Goal: Task Accomplishment & Management: Manage account settings

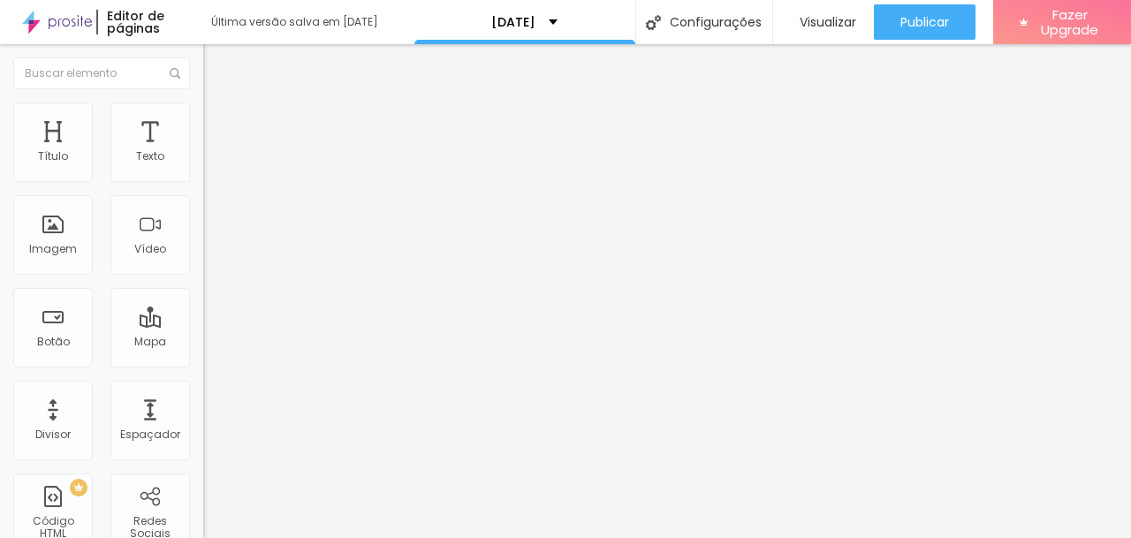
click at [203, 179] on img at bounding box center [208, 184] width 11 height 11
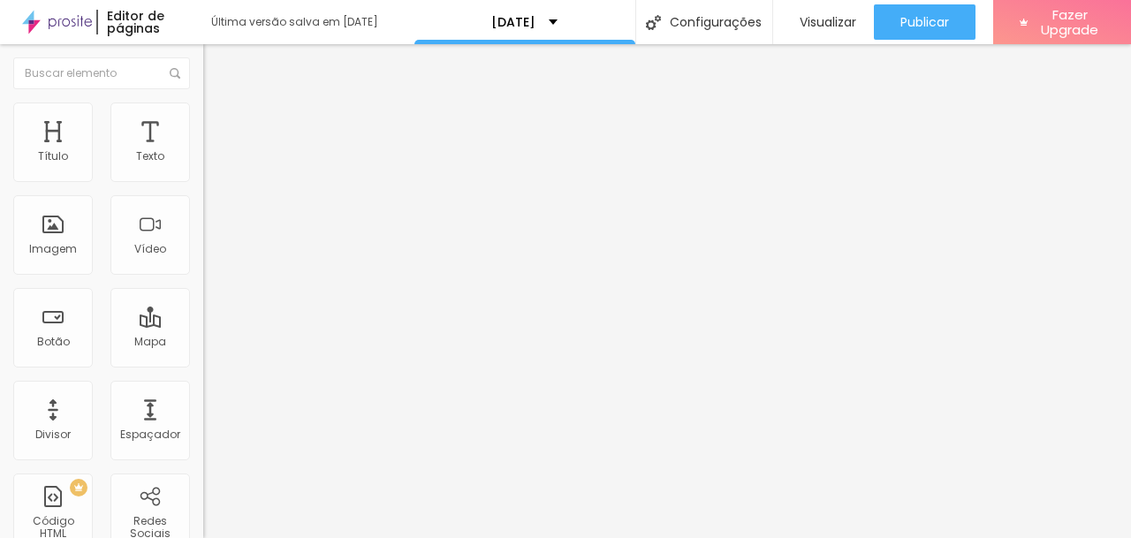
type input "dia 06/10 das 18h as 19h (3 vagas)"
type input "dia 06/10 das 20h as 21h (3 vagas)"
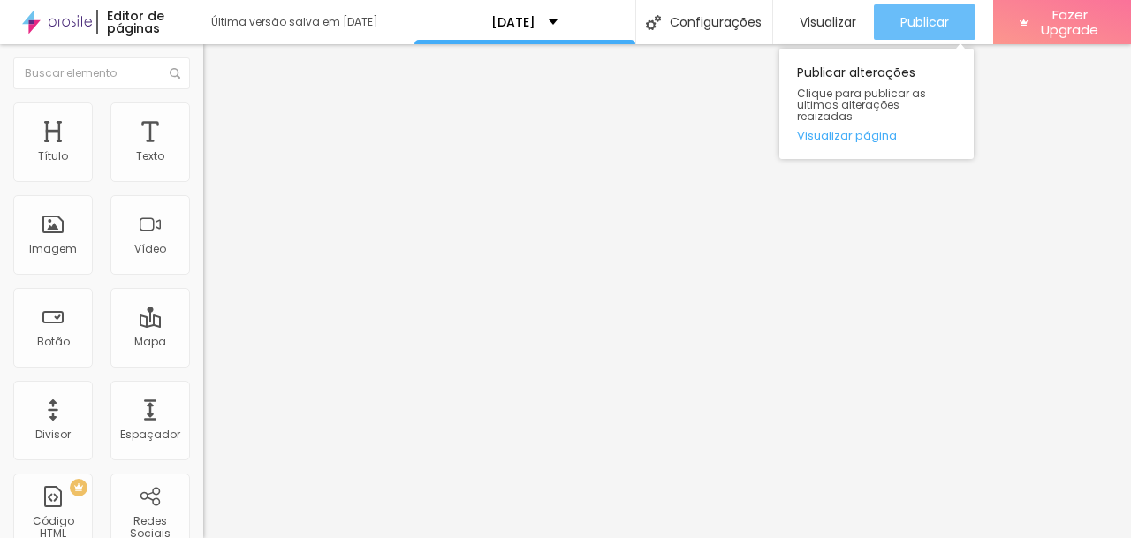
click at [887, 24] on button "Publicar" at bounding box center [925, 21] width 102 height 35
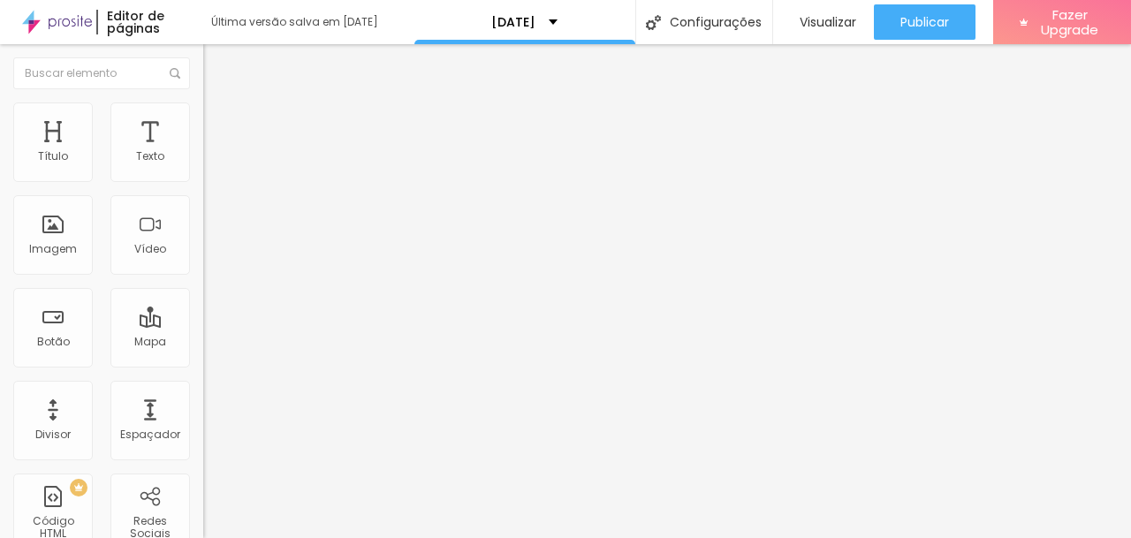
click at [203, 179] on img at bounding box center [208, 184] width 11 height 11
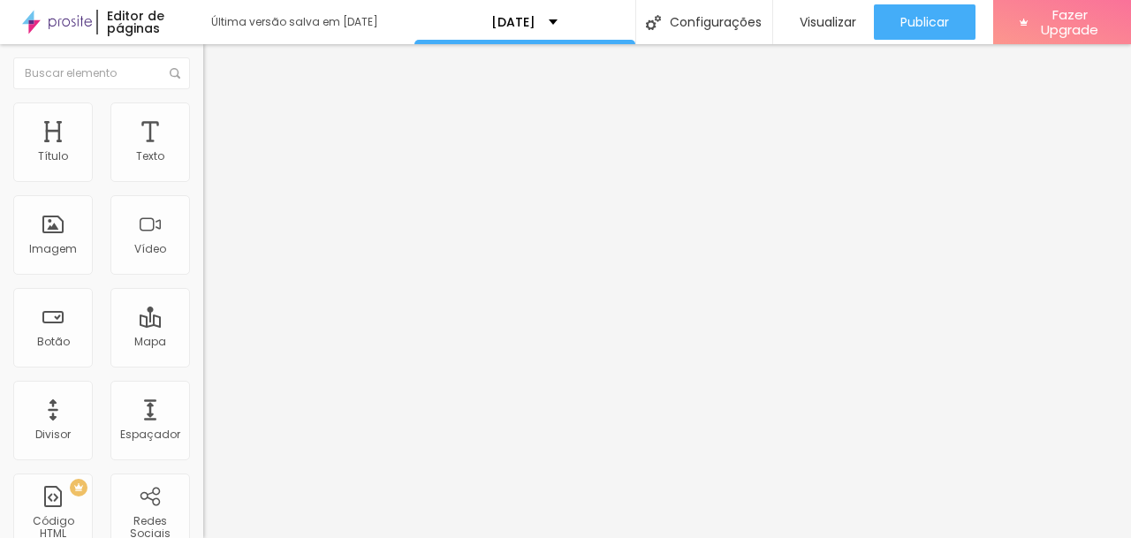
type input "dia 05/10 das 14h as 15h (2 vagas)"
type input "dia 06/10 das 15h as 16h (6 vagas)"
type input "dia 06/10 das 17h as 18h (5 vagas)"
type input "dia 06/10 das 18h as 19h (3 vagas)"
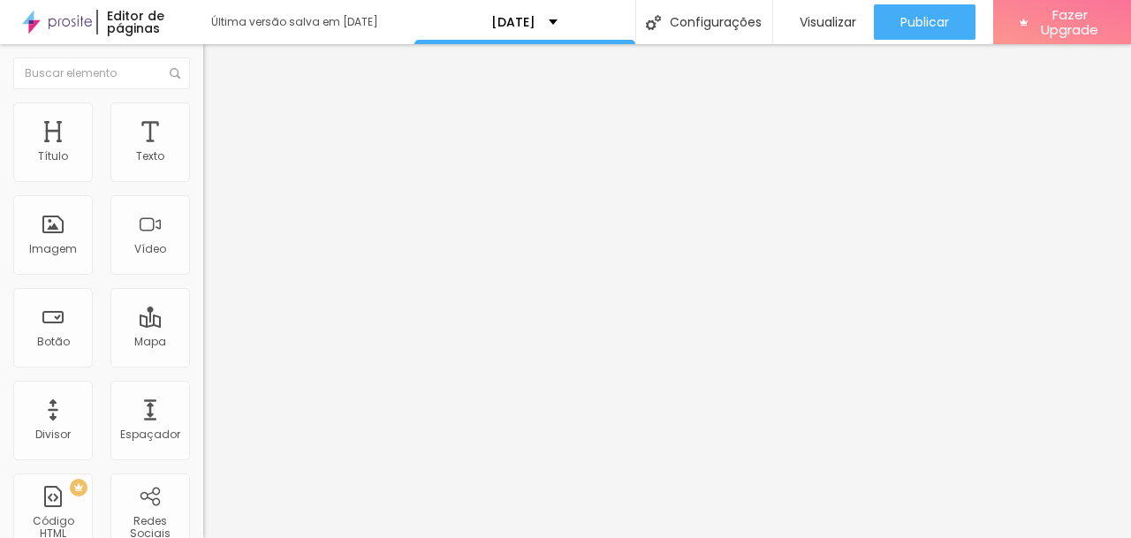
type input "dia 06/10 das 20h as 21h (3 vagas)"
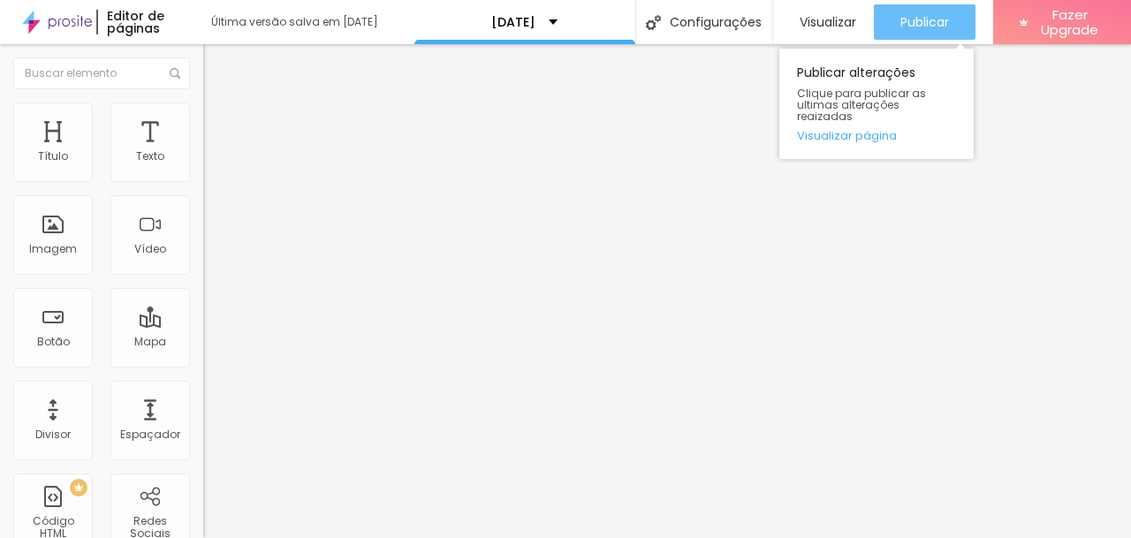
click at [916, 23] on span "Publicar" at bounding box center [925, 22] width 49 height 14
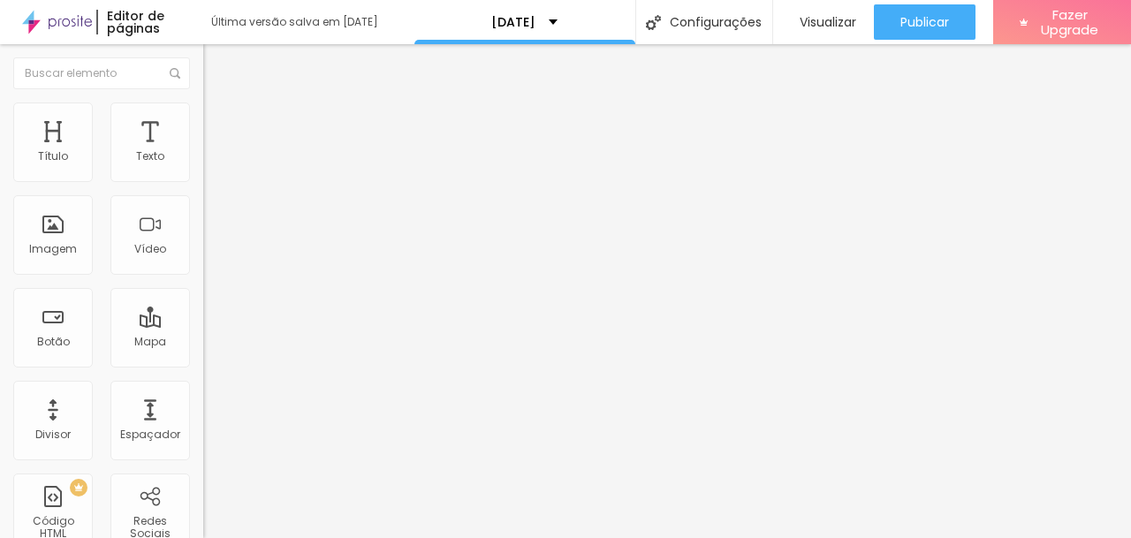
click at [203, 179] on img at bounding box center [208, 184] width 11 height 11
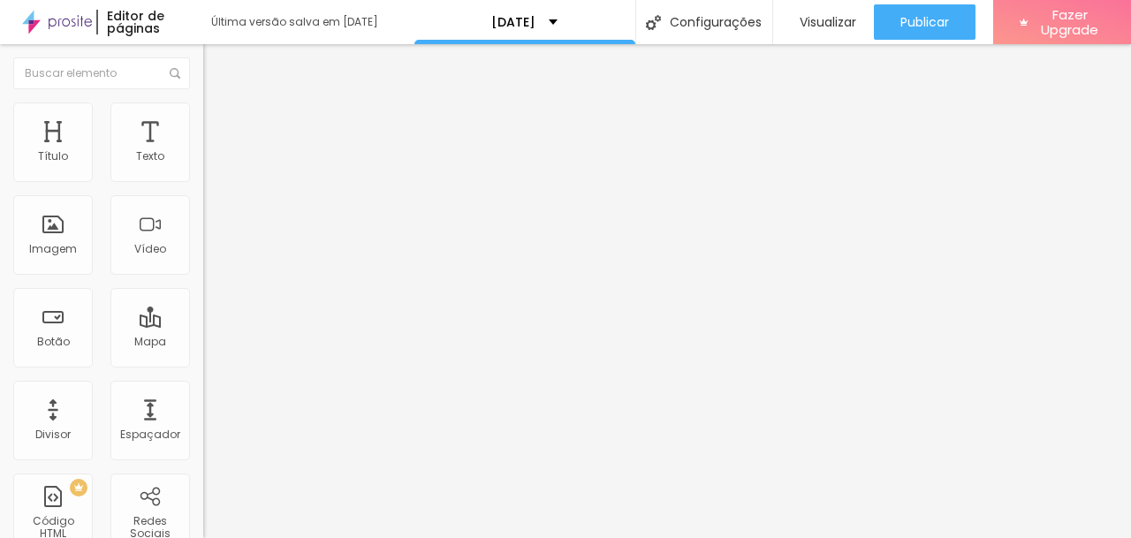
type input "O"
type input "D"
type input "dia 06/10 das 19h as 20h (1 vaga)"
drag, startPoint x: 296, startPoint y: 386, endPoint x: 293, endPoint y: 339, distance: 47.0
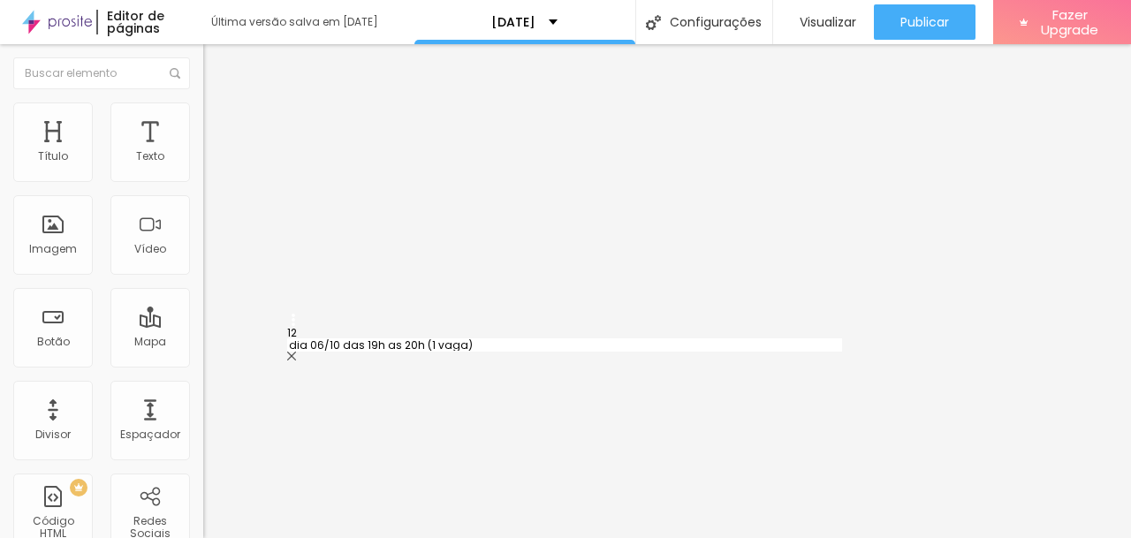
type input "dia 06/10 das 19h as 20h (1 vaga)"
type input "dia 06/10 das 20h as 21h (3 vagas)"
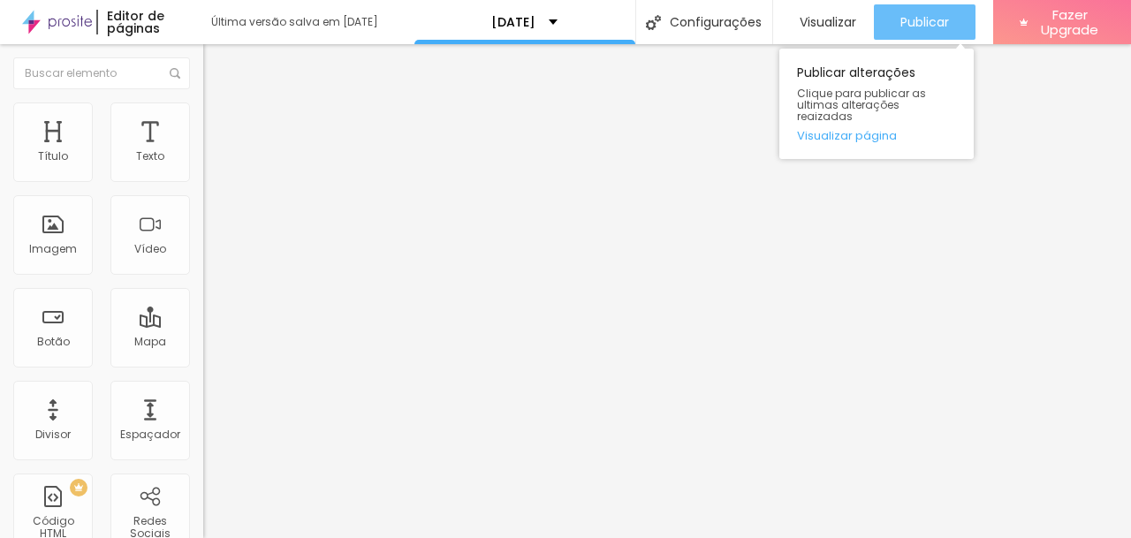
click at [923, 21] on span "Publicar" at bounding box center [925, 22] width 49 height 14
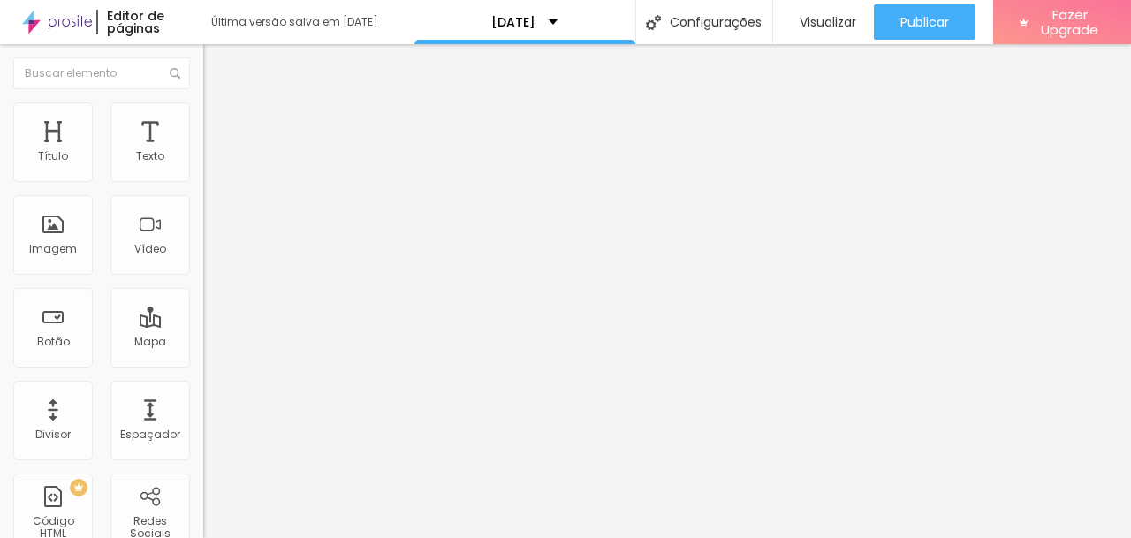
click at [203, 179] on img at bounding box center [208, 184] width 11 height 11
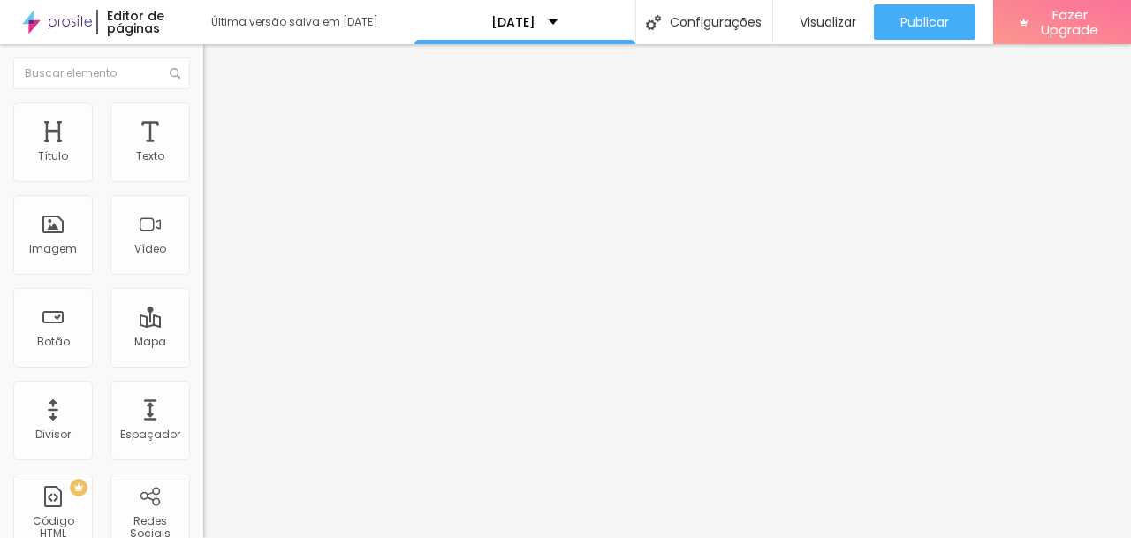
type input "O"
type input "dia 05/10 das 9h as 10h"
drag, startPoint x: 300, startPoint y: 231, endPoint x: 289, endPoint y: 166, distance: 65.5
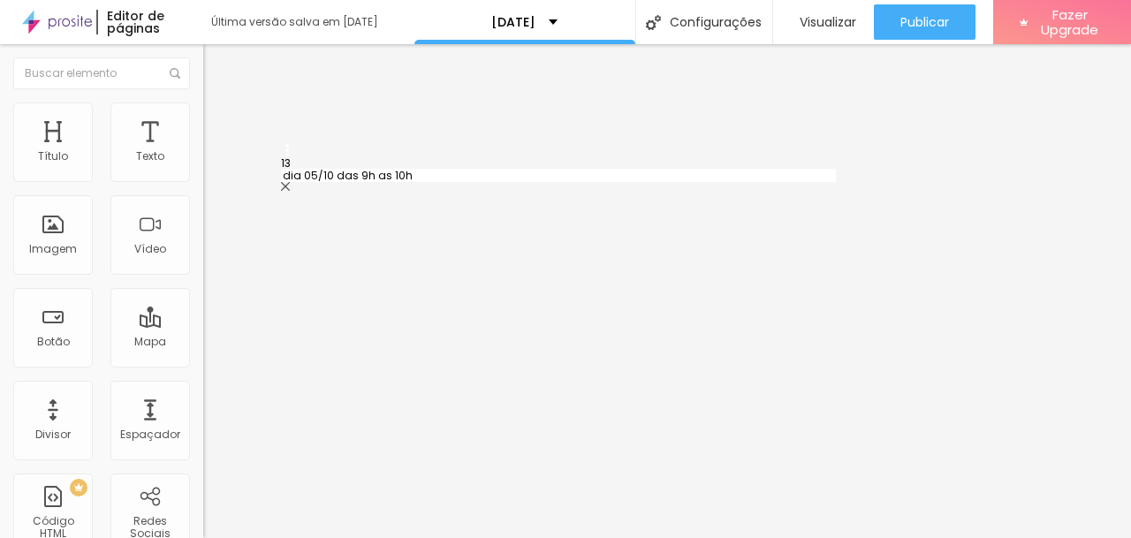
type input "dia 05/10 das 9h as 10h"
type input "dia 05/10 das 14h as 15h (2 vagas)"
type input "dia 06/10 das 15h as 16h (6 vagas)"
type input "dia 06/10 das 17h as 18h (5 vagas)"
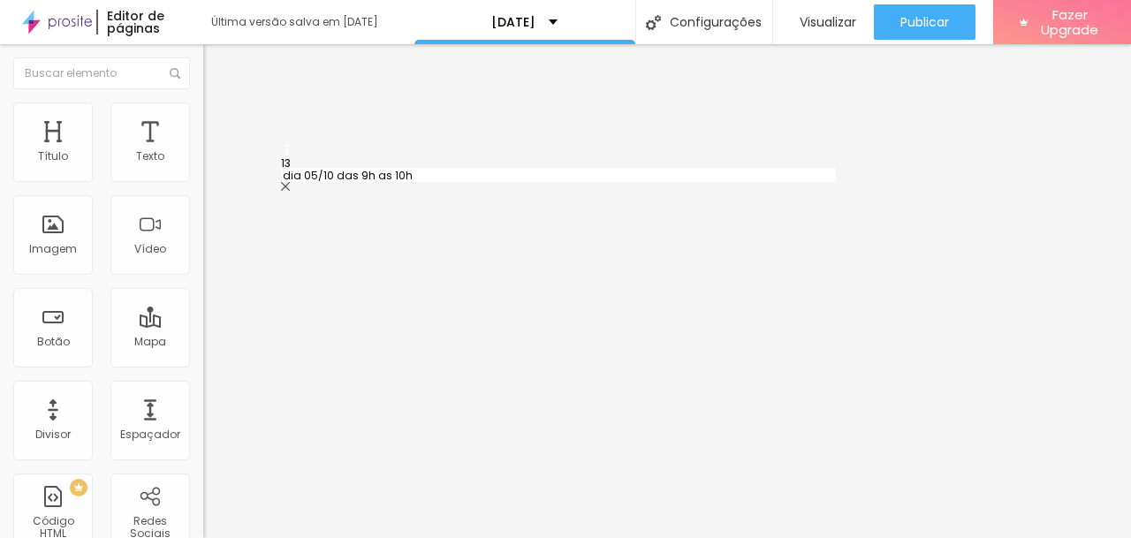
type input "dia 06/10 das 18h as 19h (3 vagas)"
type input "dia 06/10 das 19h as 20h (1 vaga)"
type input "dia 06/10 das 20h as 21h (3 vagas)"
click at [203, 178] on span at bounding box center [208, 185] width 11 height 15
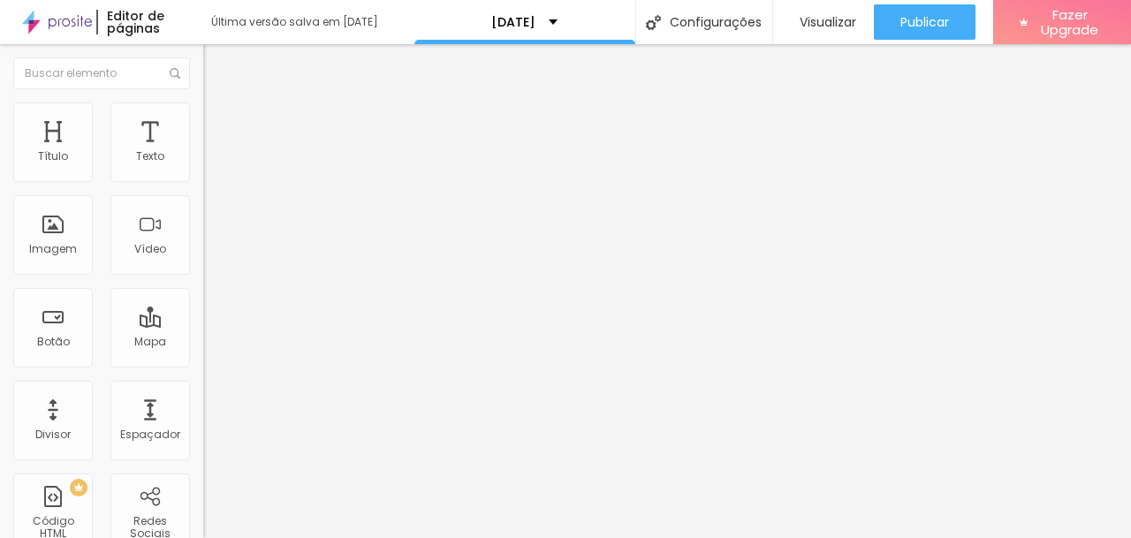
scroll to position [221, 0]
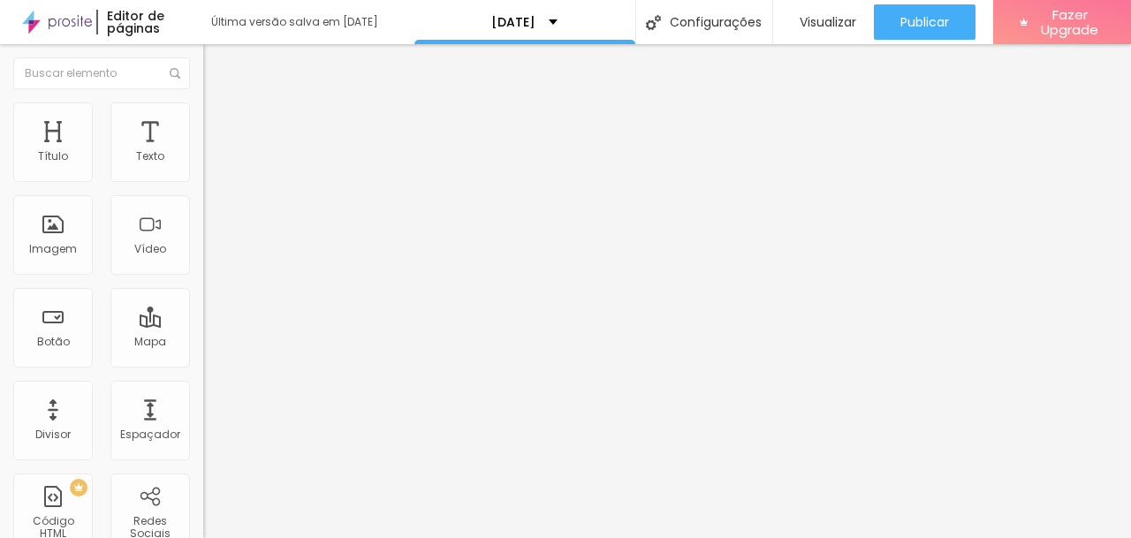
type input "dia 04/10 das 13h as 14h (5 vagas)"
type input "dia 04/10 das 14h as 15h (4 vagas)"
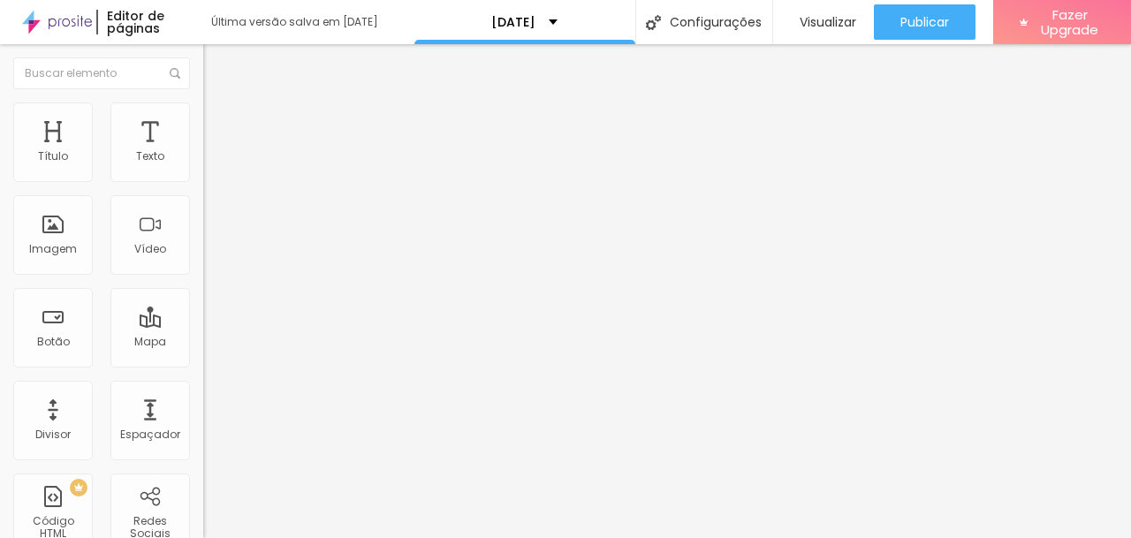
type input "dia 04/10 das 16h as 17h (2 vagas)"
type input "dia 04/10 das 17h as 18h (3 vagas)"
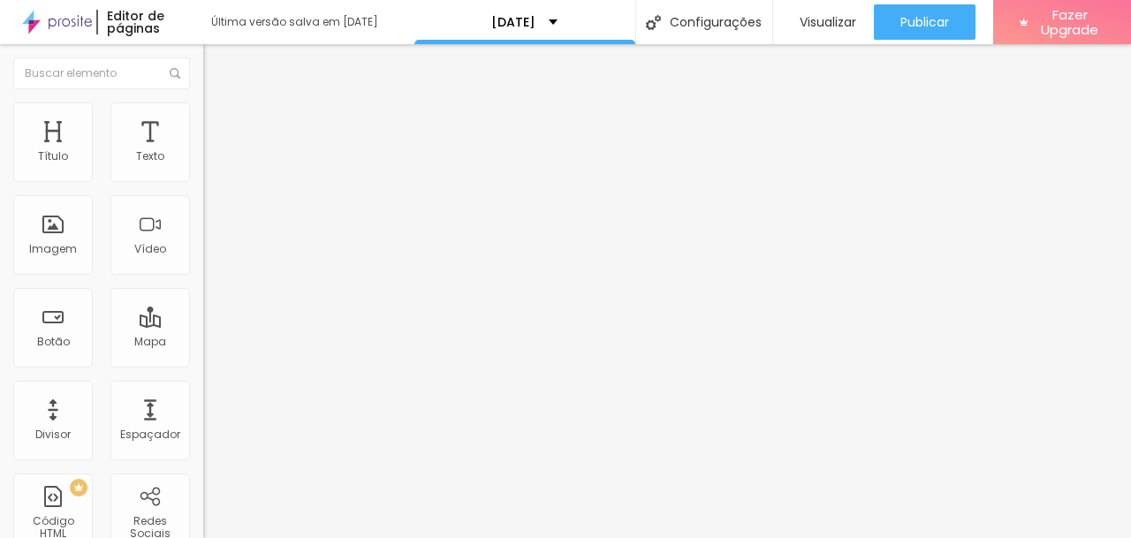
type input "dia 04/10 das 18h as 19h (1 vagas)"
type input "dia 05/10 das 9h as 10h (1 vaga)"
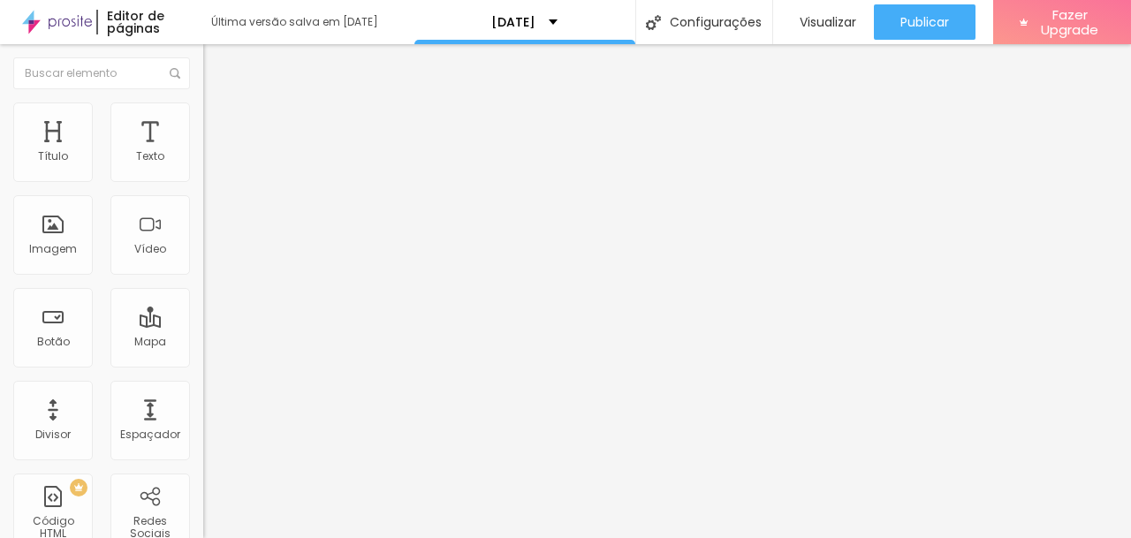
type input "dia 04/10 das 18h as 19h (1 vaga)"
type input "dia 05/10 das 14h as 15h (1 vagas)"
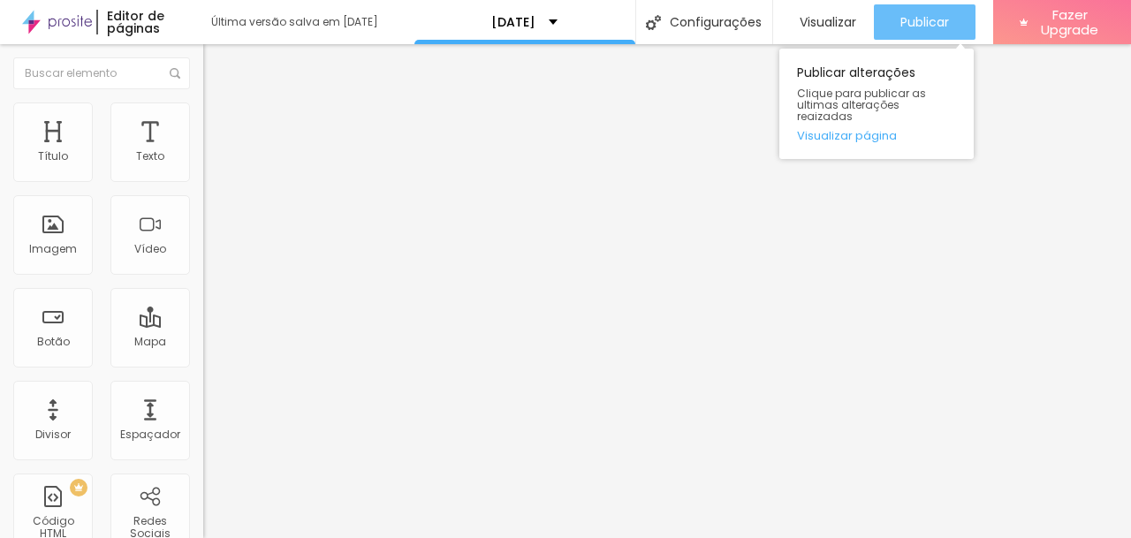
click at [915, 28] on span "Publicar" at bounding box center [925, 22] width 49 height 14
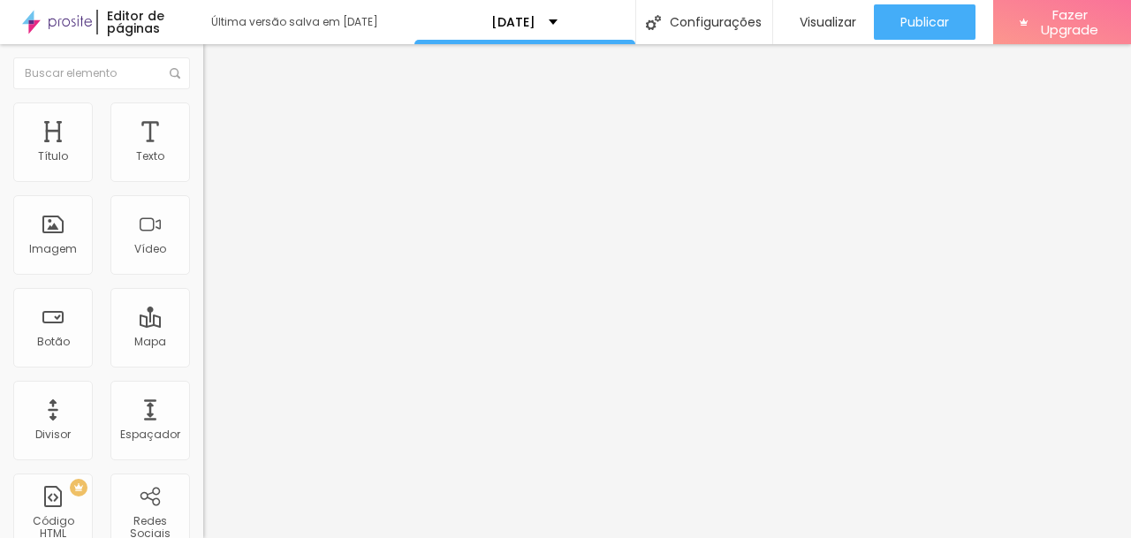
click at [203, 179] on img at bounding box center [208, 184] width 11 height 11
